Goal: Task Accomplishment & Management: Complete application form

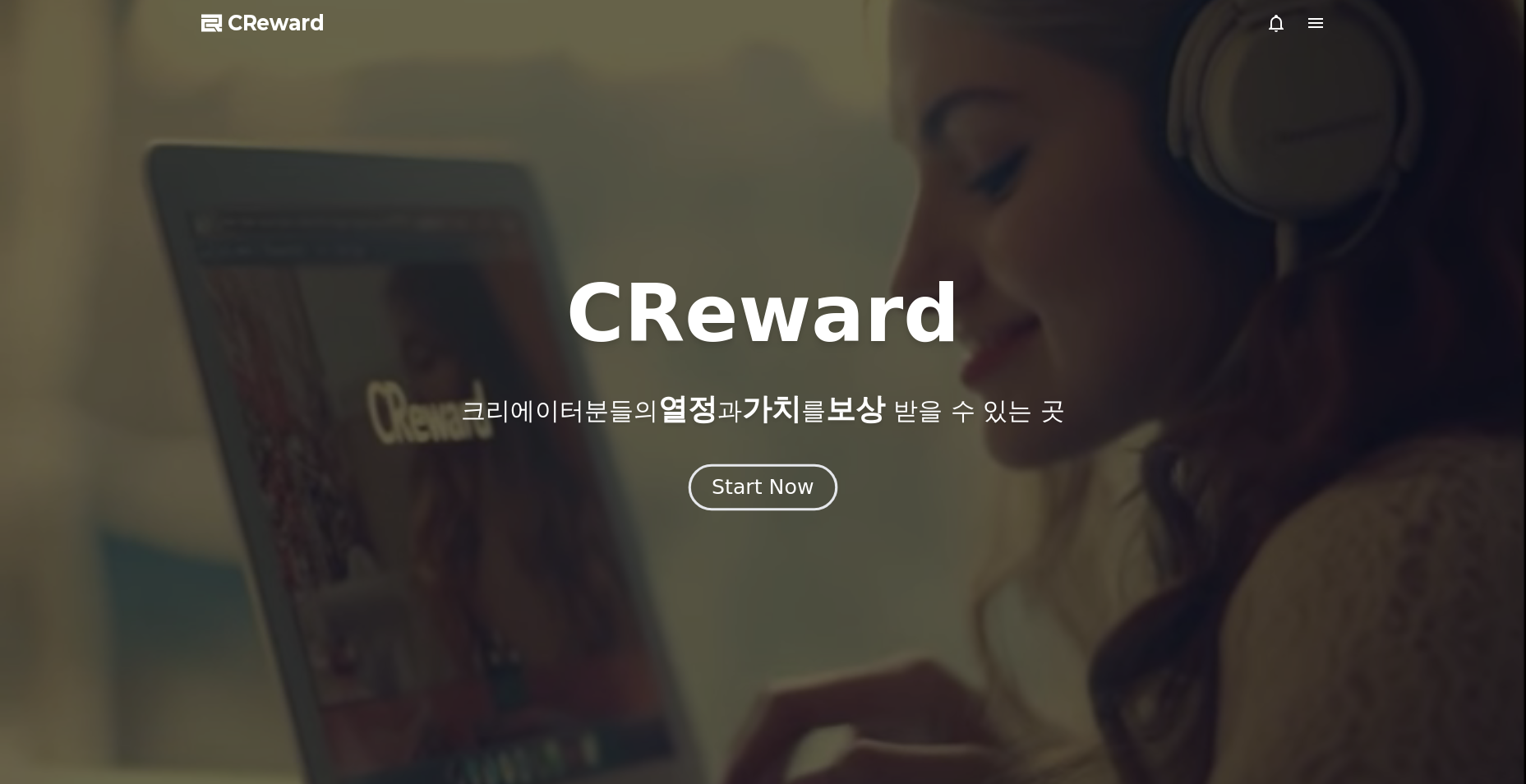
click at [797, 475] on div "Start Now" at bounding box center [762, 487] width 102 height 28
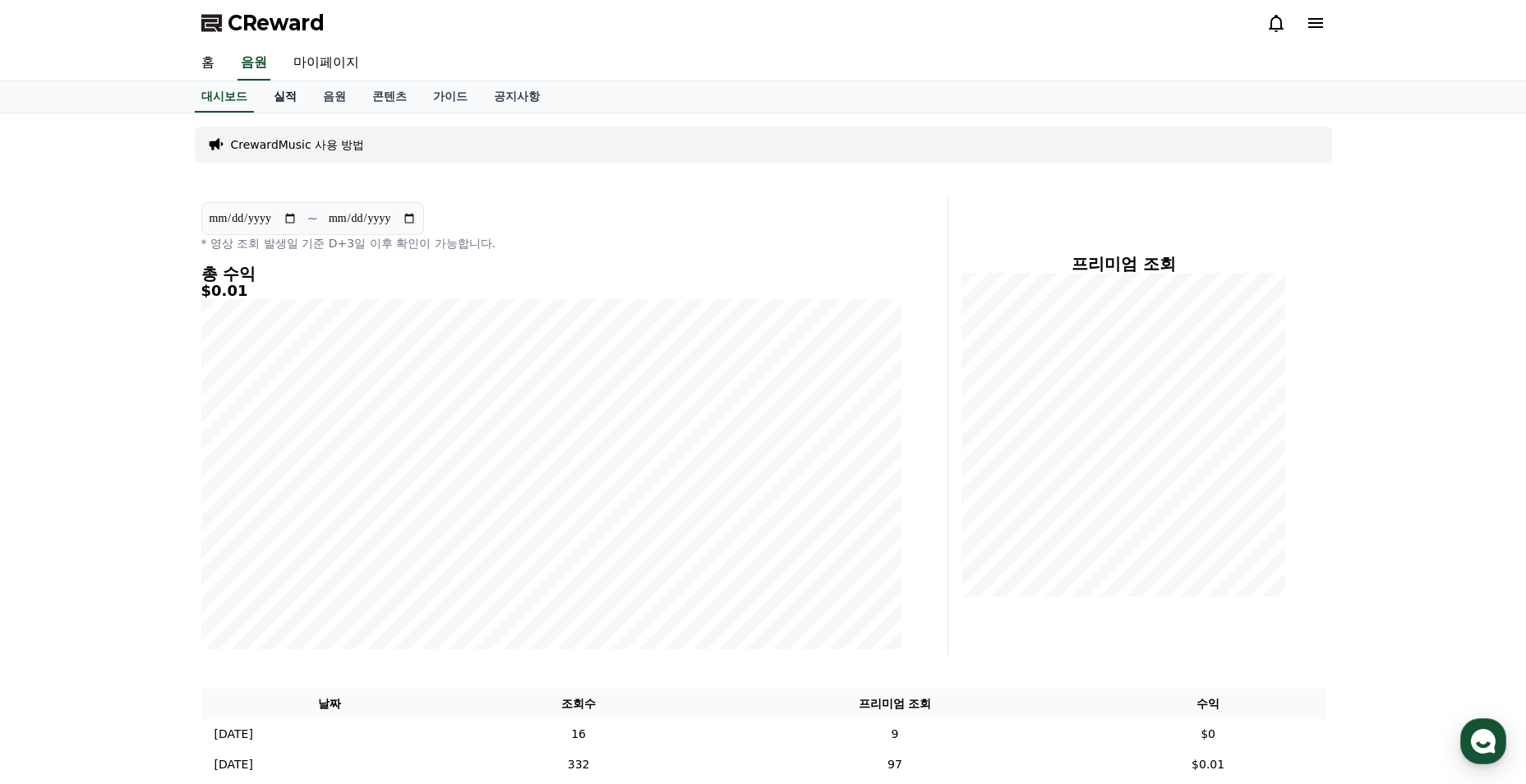
click at [293, 97] on link "실적" at bounding box center [285, 97] width 50 height 31
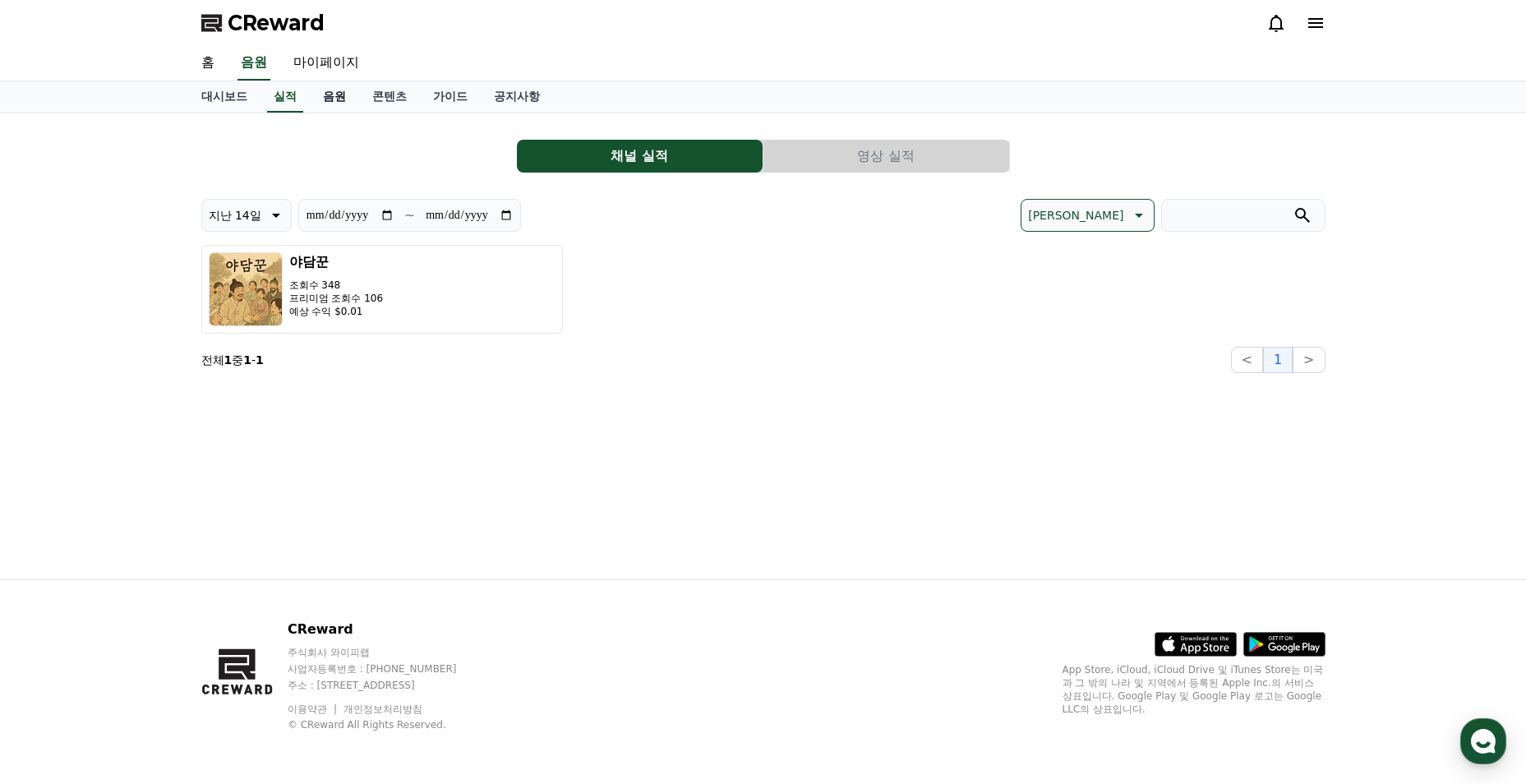
click at [323, 100] on link "음원" at bounding box center [335, 97] width 50 height 31
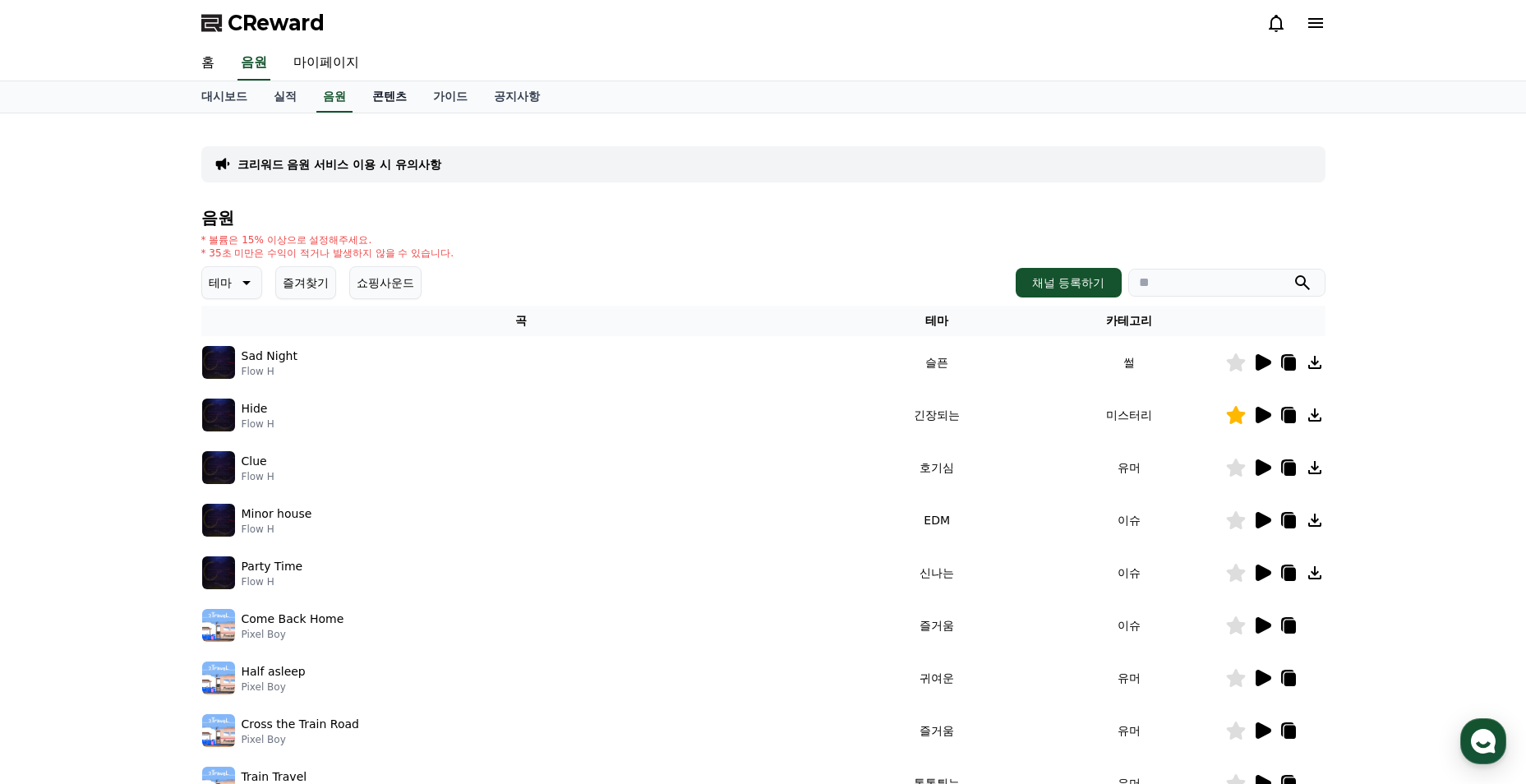
click at [383, 100] on link "콘텐츠" at bounding box center [389, 97] width 61 height 31
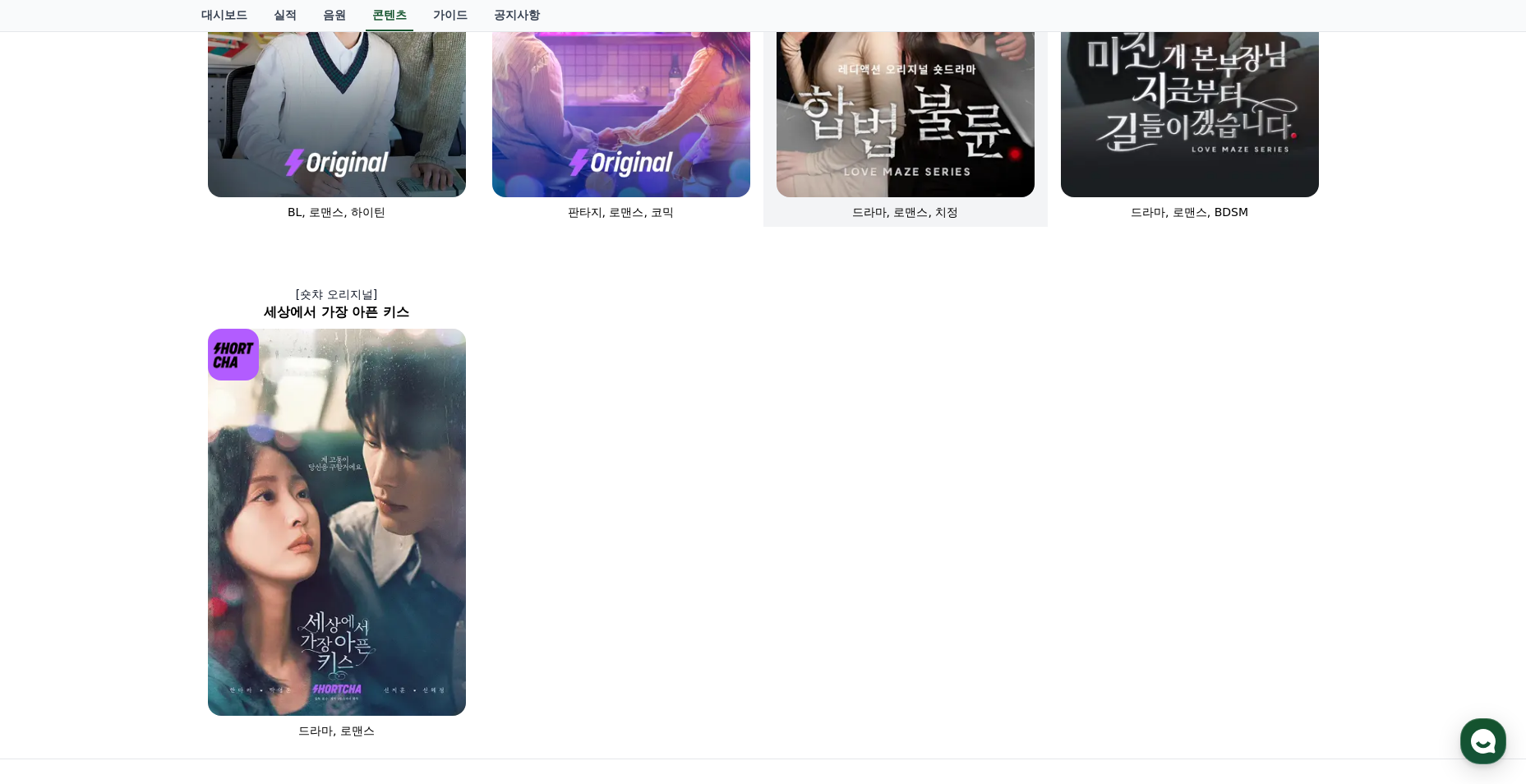
scroll to position [739, 0]
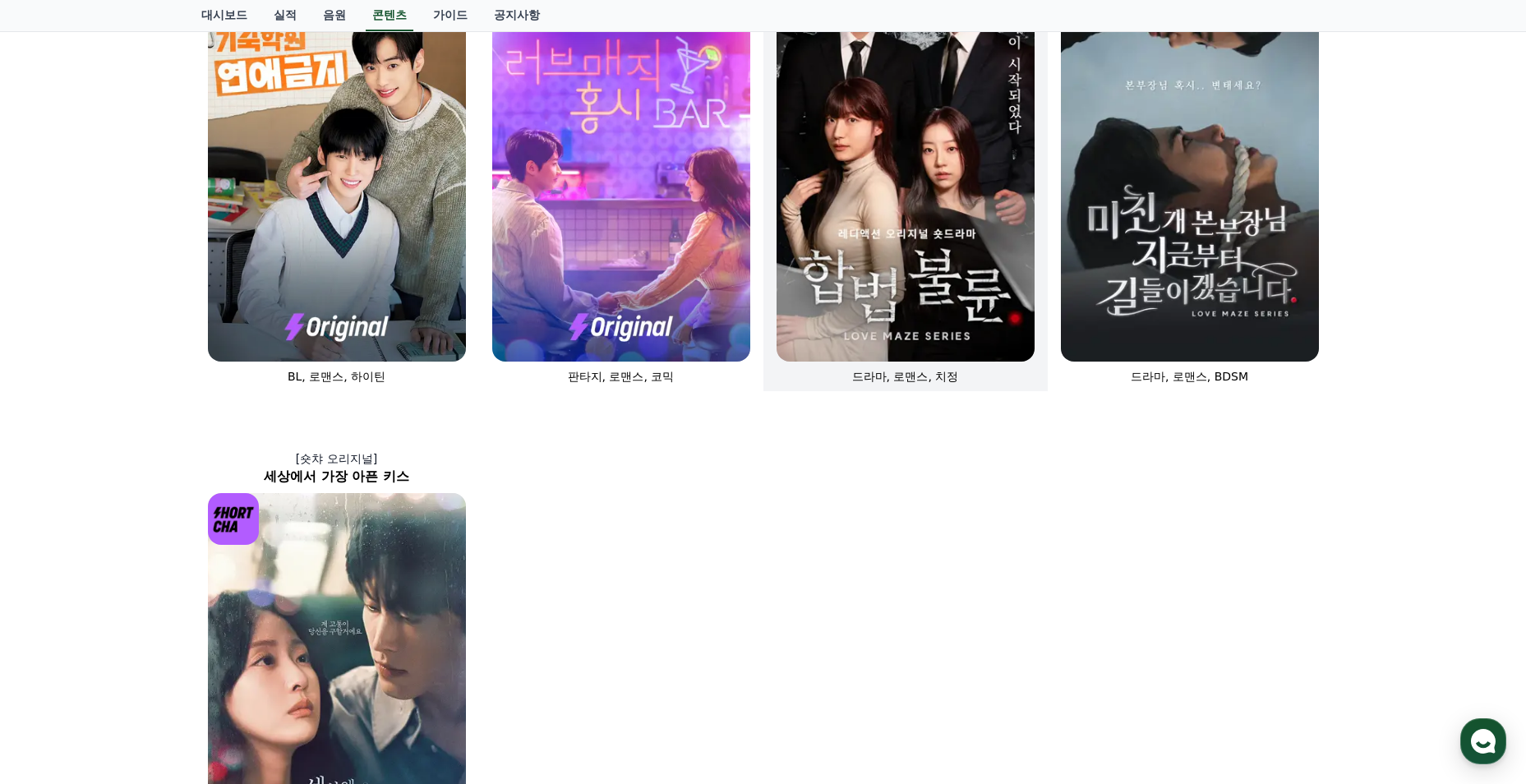
click at [972, 278] on img at bounding box center [905, 168] width 258 height 387
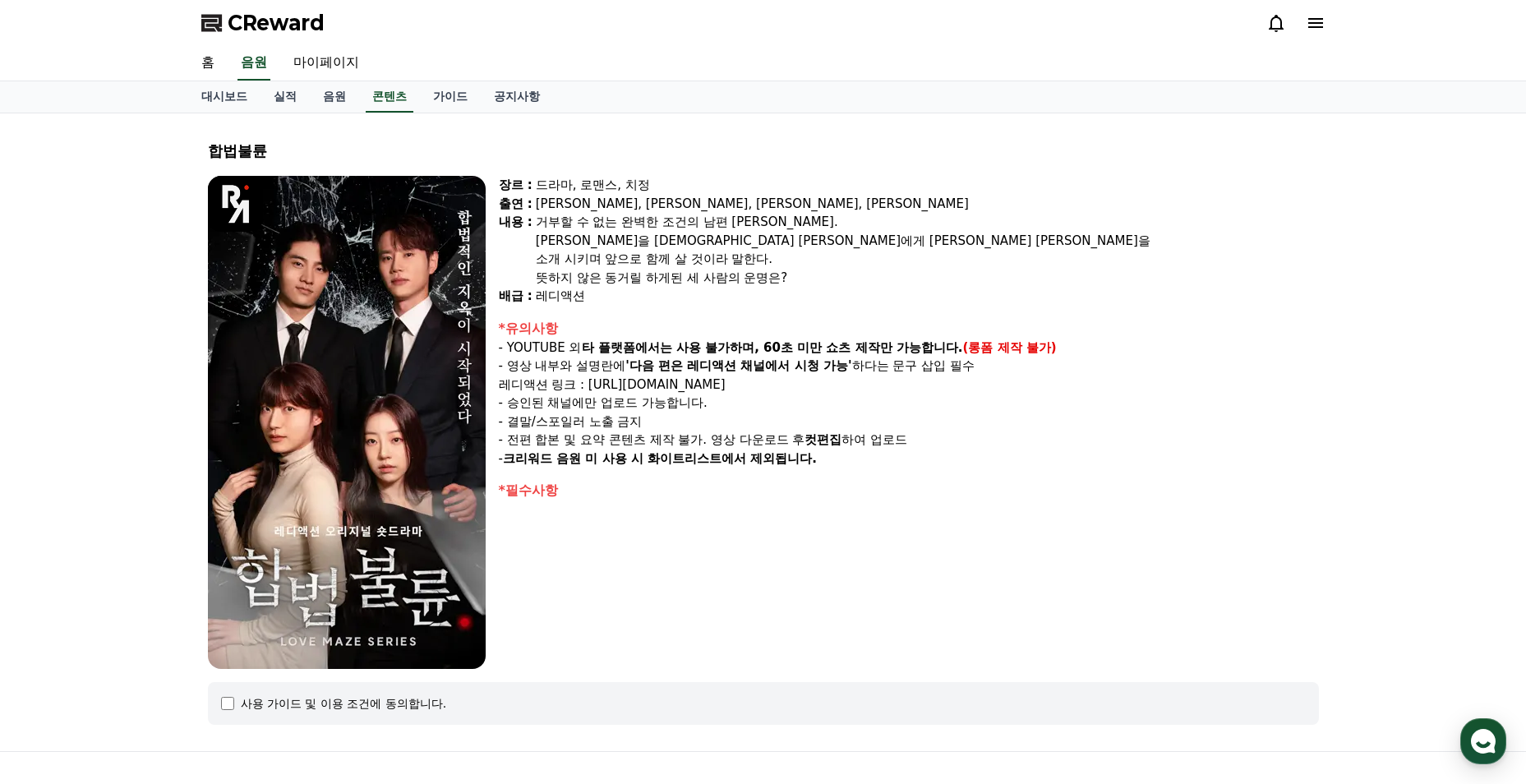
select select
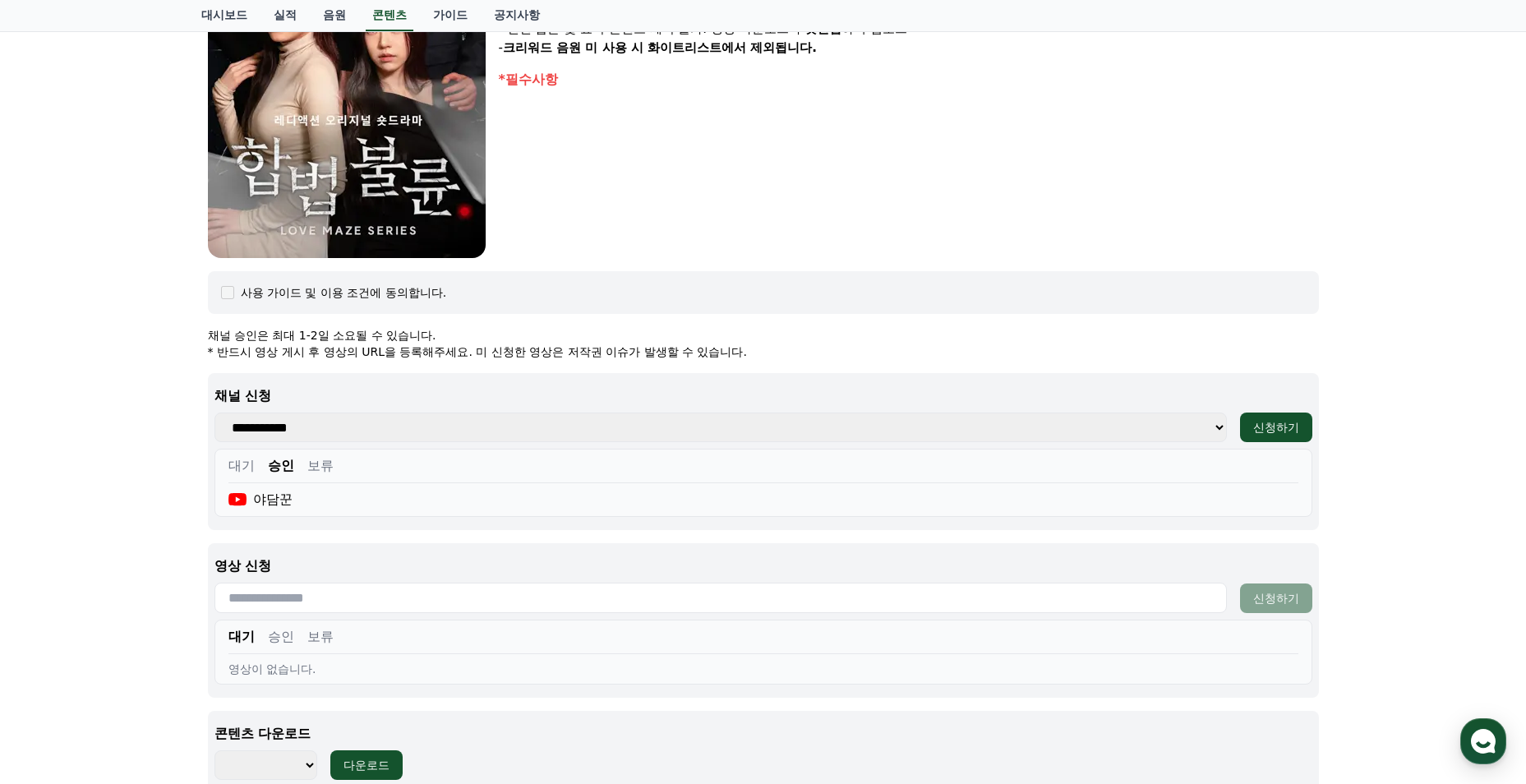
scroll to position [650, 0]
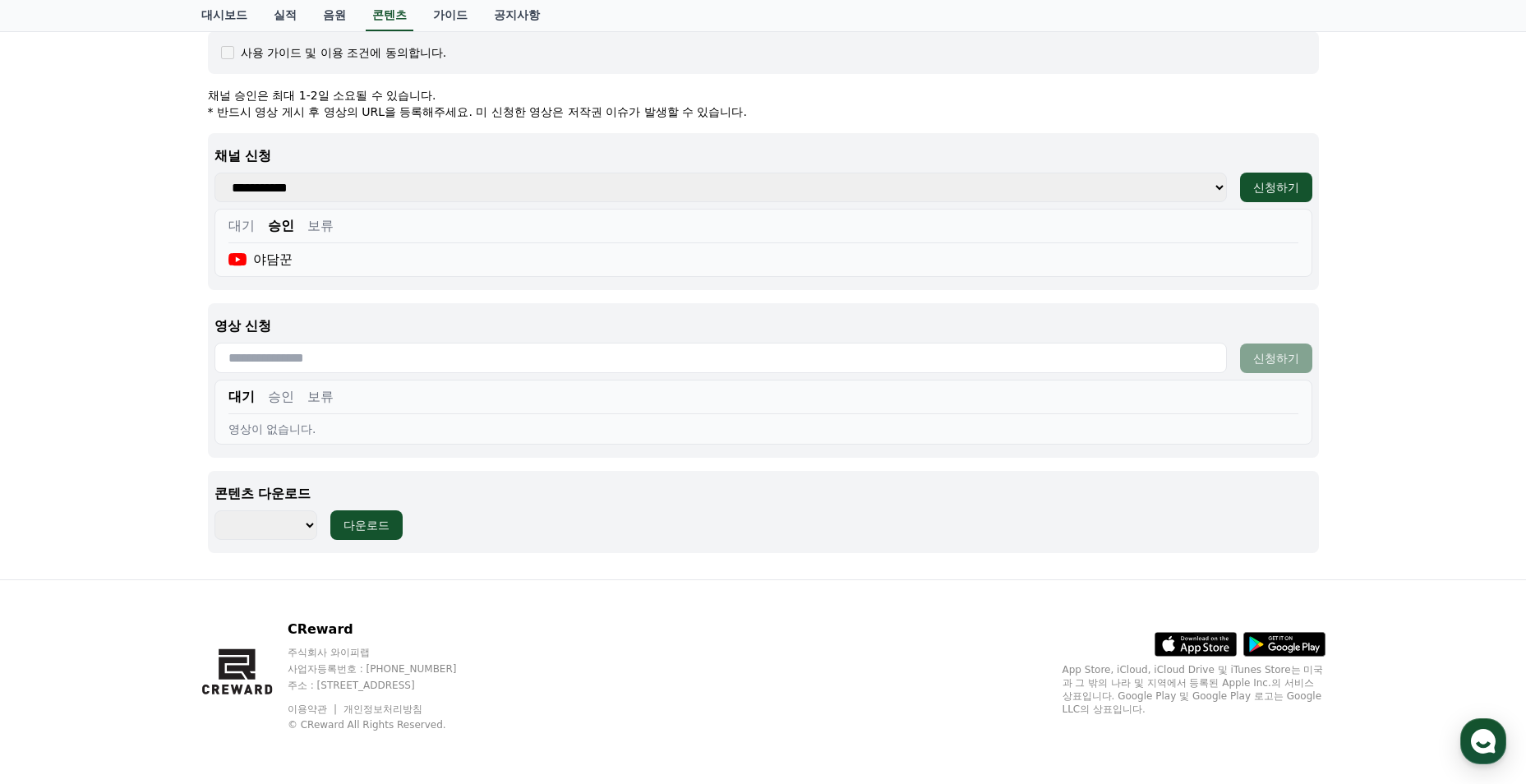
click at [282, 364] on input "text" at bounding box center [720, 357] width 1012 height 30
paste input "**********"
type input "**********"
click at [1254, 363] on div "신청하기" at bounding box center [1276, 358] width 46 height 16
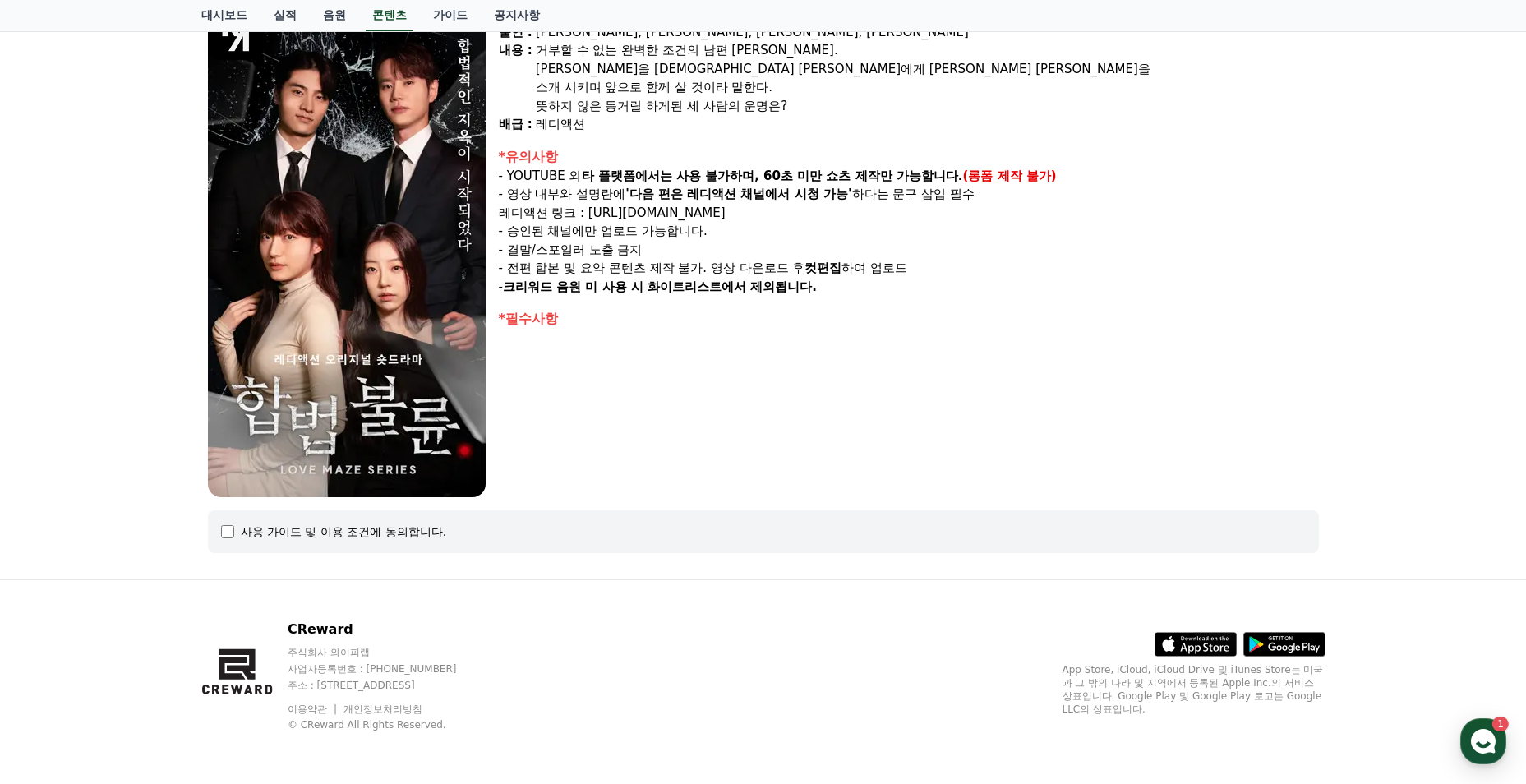
select select
